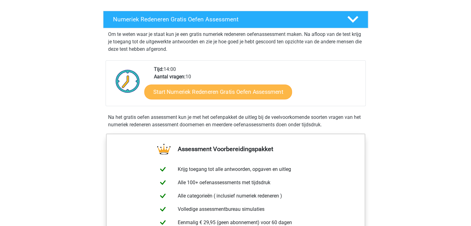
scroll to position [124, 0]
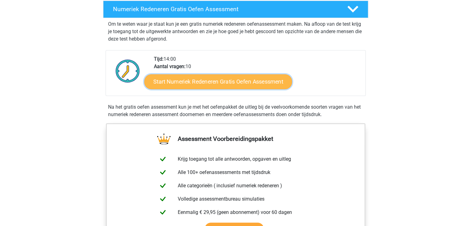
click at [239, 82] on link "Start Numeriek Redeneren Gratis Oefen Assessment" at bounding box center [218, 81] width 148 height 15
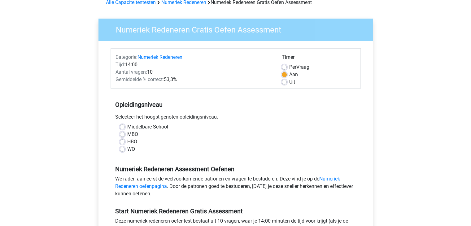
scroll to position [31, 0]
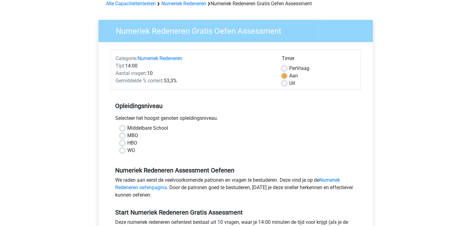
click at [134, 143] on label "HBO" at bounding box center [132, 142] width 10 height 7
click at [125, 143] on input "HBO" at bounding box center [122, 142] width 5 height 6
radio input "true"
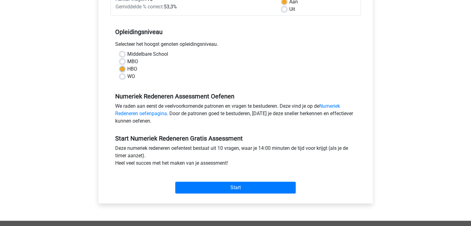
scroll to position [124, 0]
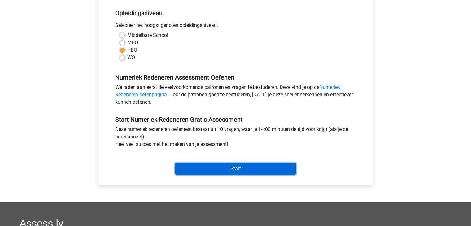
click at [194, 165] on input "Start" at bounding box center [235, 169] width 120 height 12
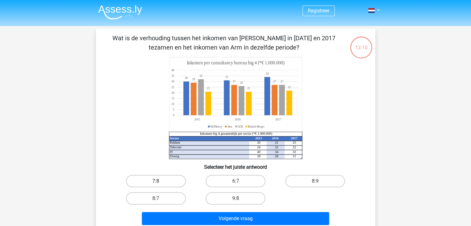
click at [146, 181] on label "7:8" at bounding box center [156, 181] width 60 height 12
click at [156, 181] on input "7:8" at bounding box center [158, 183] width 4 height 4
radio input "true"
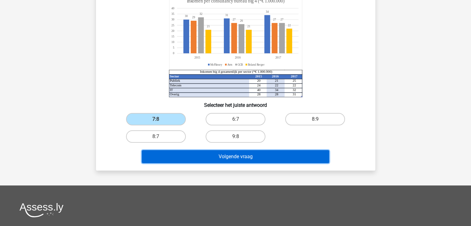
click at [244, 155] on button "Volgende vraag" at bounding box center [235, 156] width 187 height 13
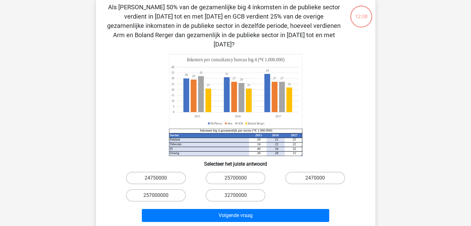
scroll to position [28, 0]
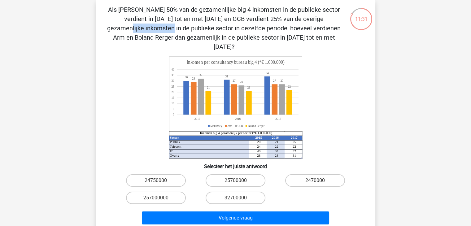
drag, startPoint x: 184, startPoint y: 20, endPoint x: 229, endPoint y: 21, distance: 44.6
click at [229, 21] on p "Als [PERSON_NAME] 50% van de gezamenlijke big 4 inkomsten in de publieke sector…" at bounding box center [224, 28] width 236 height 46
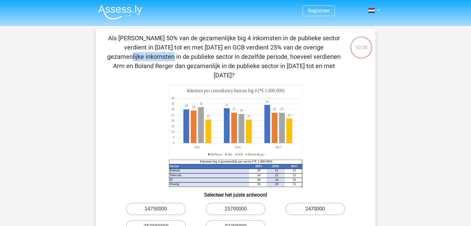
click at [313, 203] on label "2470000" at bounding box center [315, 209] width 60 height 12
click at [315, 209] on input "2470000" at bounding box center [317, 211] width 4 height 4
radio input "true"
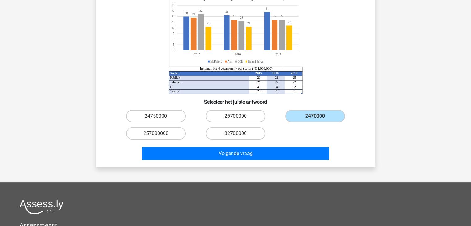
click at [253, 142] on div "Volgende vraag" at bounding box center [235, 152] width 259 height 20
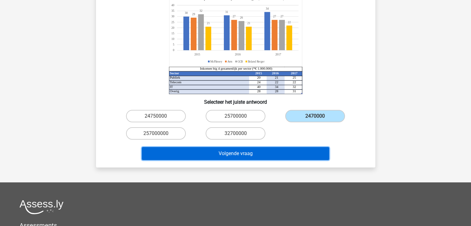
click at [252, 147] on button "Volgende vraag" at bounding box center [235, 153] width 187 height 13
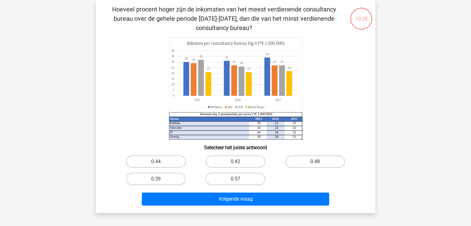
scroll to position [28, 0]
